Goal: Transaction & Acquisition: Purchase product/service

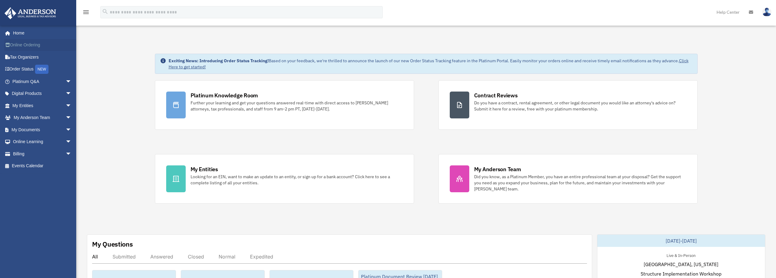
click at [30, 46] on link "Online Ordering" at bounding box center [42, 45] width 77 height 12
click at [30, 44] on link "Online Ordering" at bounding box center [42, 45] width 77 height 12
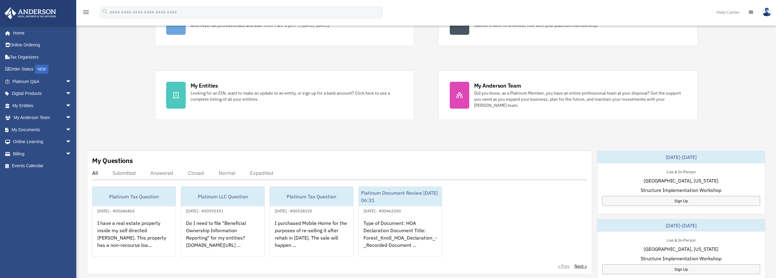
scroll to position [91, 0]
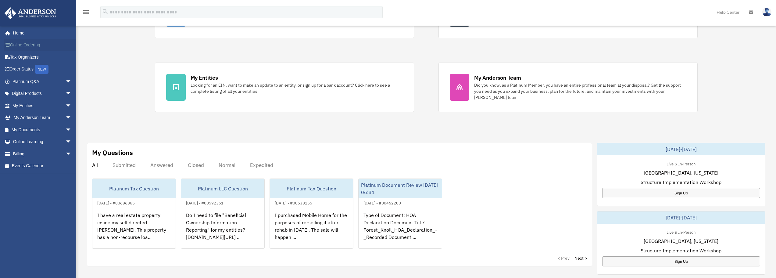
click at [44, 45] on link "Online Ordering" at bounding box center [42, 45] width 77 height 12
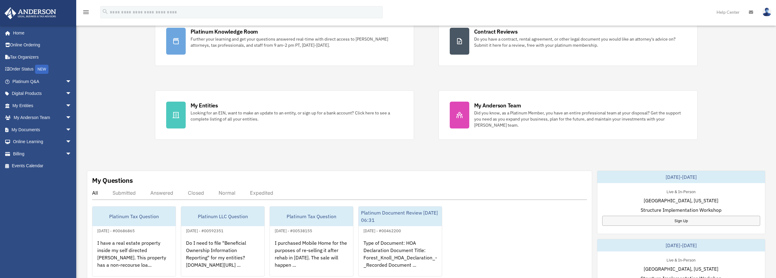
scroll to position [30, 0]
